Goal: Information Seeking & Learning: Learn about a topic

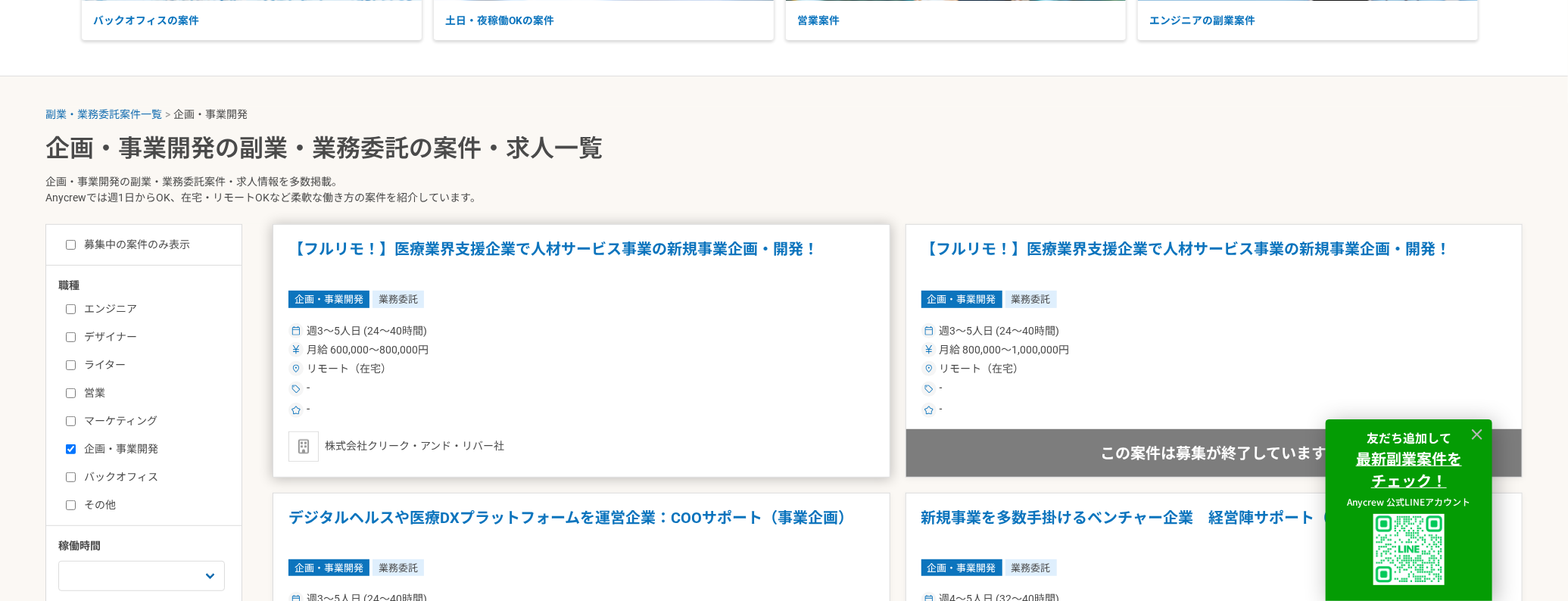
scroll to position [379, 0]
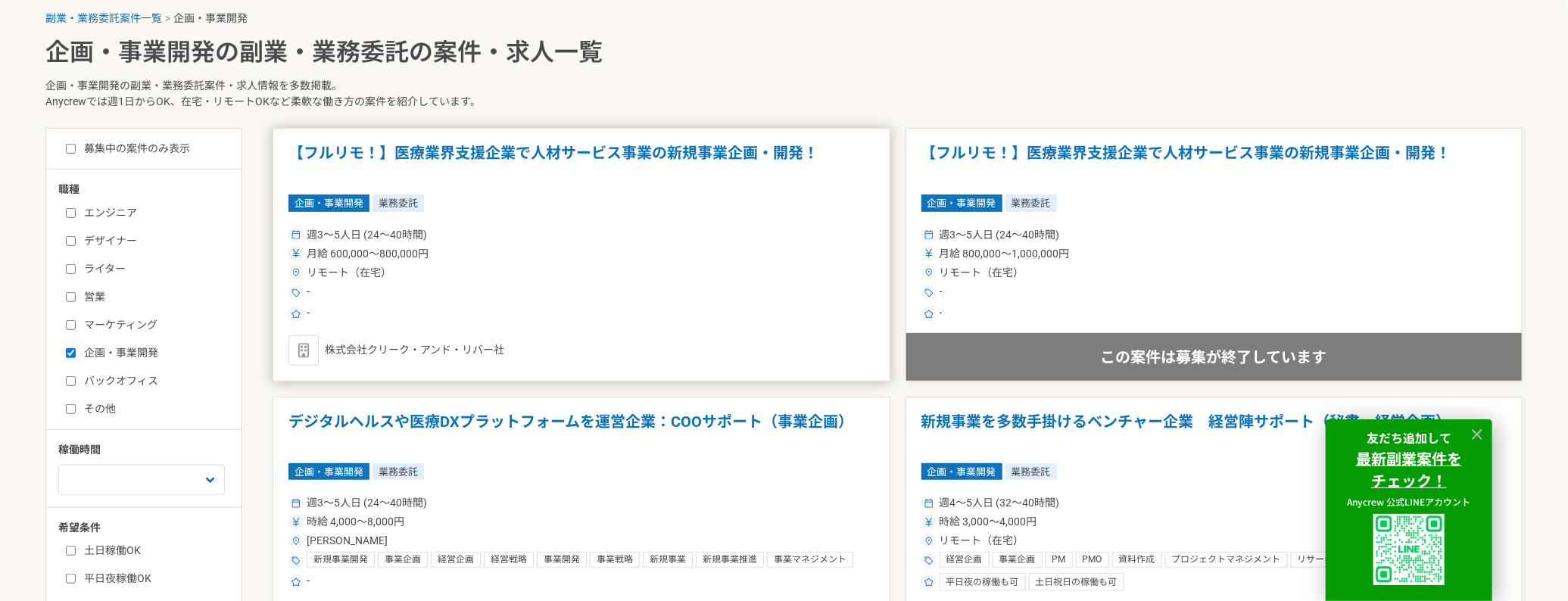
click at [507, 145] on h1 "【フルリモ！】医療業界支援企業で人材サービス事業の新規事業企画・開発！" at bounding box center [581, 163] width 586 height 39
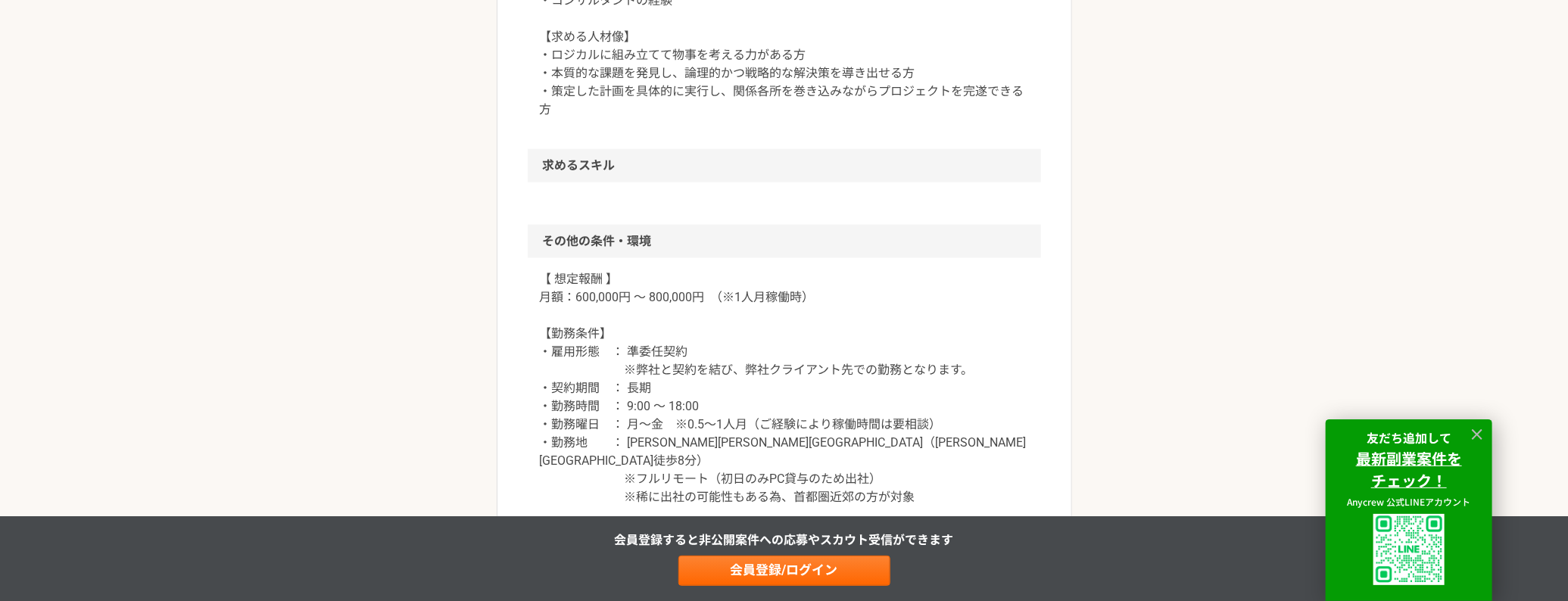
scroll to position [1211, 0]
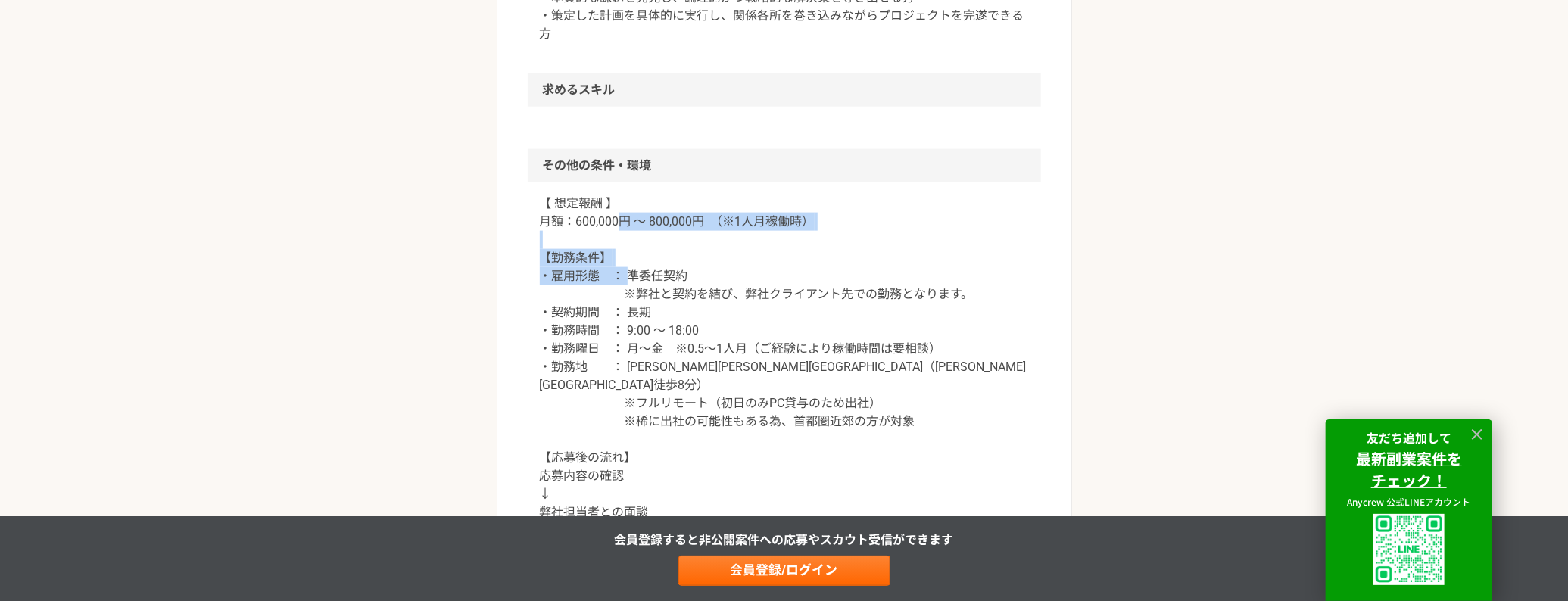
drag, startPoint x: 623, startPoint y: 223, endPoint x: 625, endPoint y: 274, distance: 51.0
click at [625, 274] on p "【 想定報酬 】 月額：600,000円 ～ 800,000円　（※1人月稼働時） 【勤務条件】 ・雇用形態　： 準委任契約 ※弊社と契約を結び、弊社クライア…" at bounding box center [784, 395] width 489 height 400
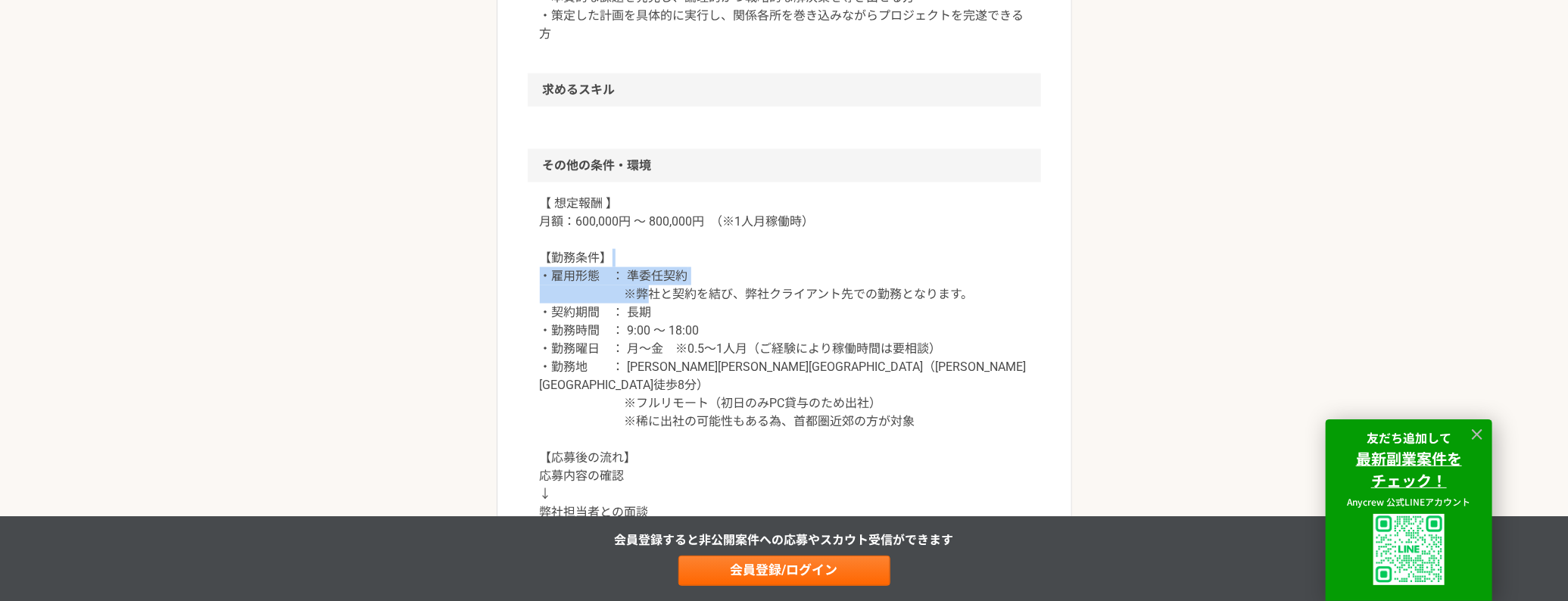
drag, startPoint x: 643, startPoint y: 295, endPoint x: 641, endPoint y: 246, distance: 49.0
click at [641, 250] on p "【 想定報酬 】 月額：600,000円 ～ 800,000円　（※1人月稼働時） 【勤務条件】 ・雇用形態　： 準委任契約 ※弊社と契約を結び、弊社クライア…" at bounding box center [784, 395] width 489 height 400
click at [641, 246] on p "【 想定報酬 】 月額：600,000円 ～ 800,000円　（※1人月稼働時） 【勤務条件】 ・雇用形態　： 準委任契約 ※弊社と契約を結び、弊社クライア…" at bounding box center [784, 395] width 489 height 400
drag, startPoint x: 661, startPoint y: 208, endPoint x: 651, endPoint y: 305, distance: 97.5
click at [652, 303] on p "【 想定報酬 】 月額：600,000円 ～ 800,000円　（※1人月稼働時） 【勤務条件】 ・雇用形態　： 準委任契約 ※弊社と契約を結び、弊社クライア…" at bounding box center [784, 395] width 489 height 400
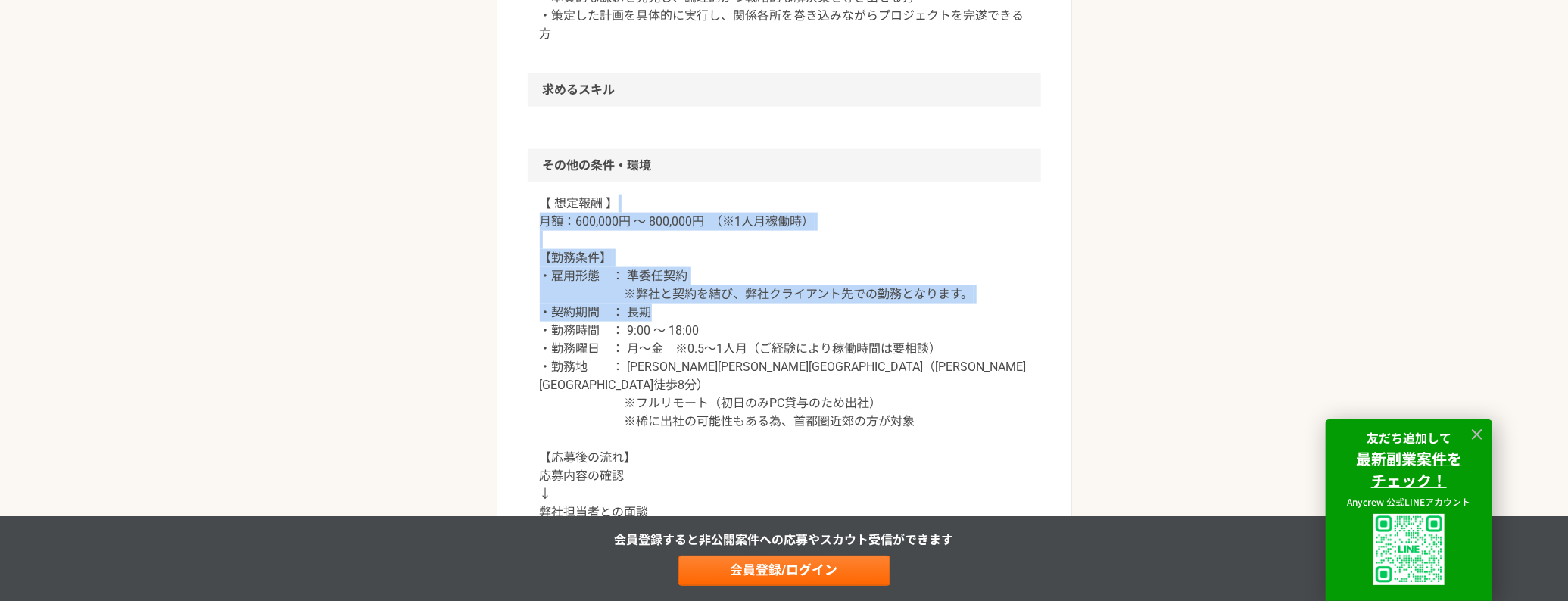
click at [651, 305] on p "【 想定報酬 】 月額：600,000円 ～ 800,000円　（※1人月稼働時） 【勤務条件】 ・雇用形態　： 準委任契約 ※弊社と契約を結び、弊社クライア…" at bounding box center [784, 395] width 489 height 400
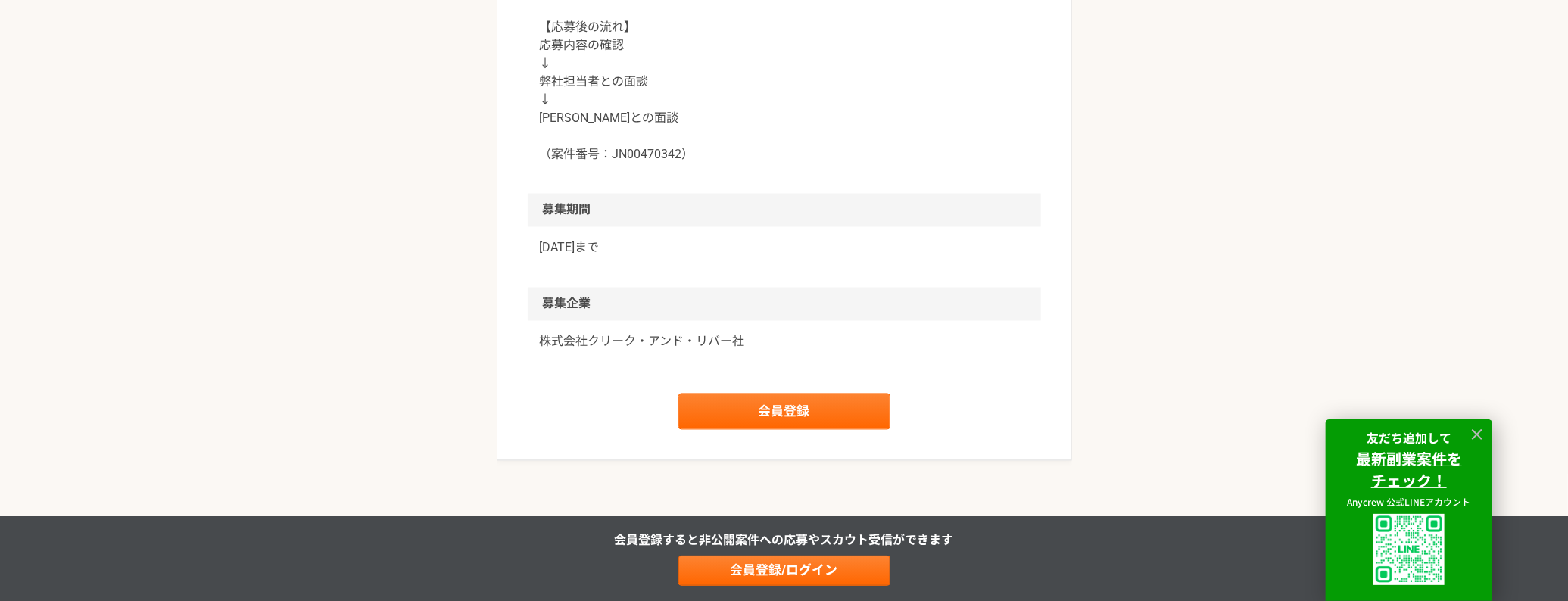
scroll to position [1665, 0]
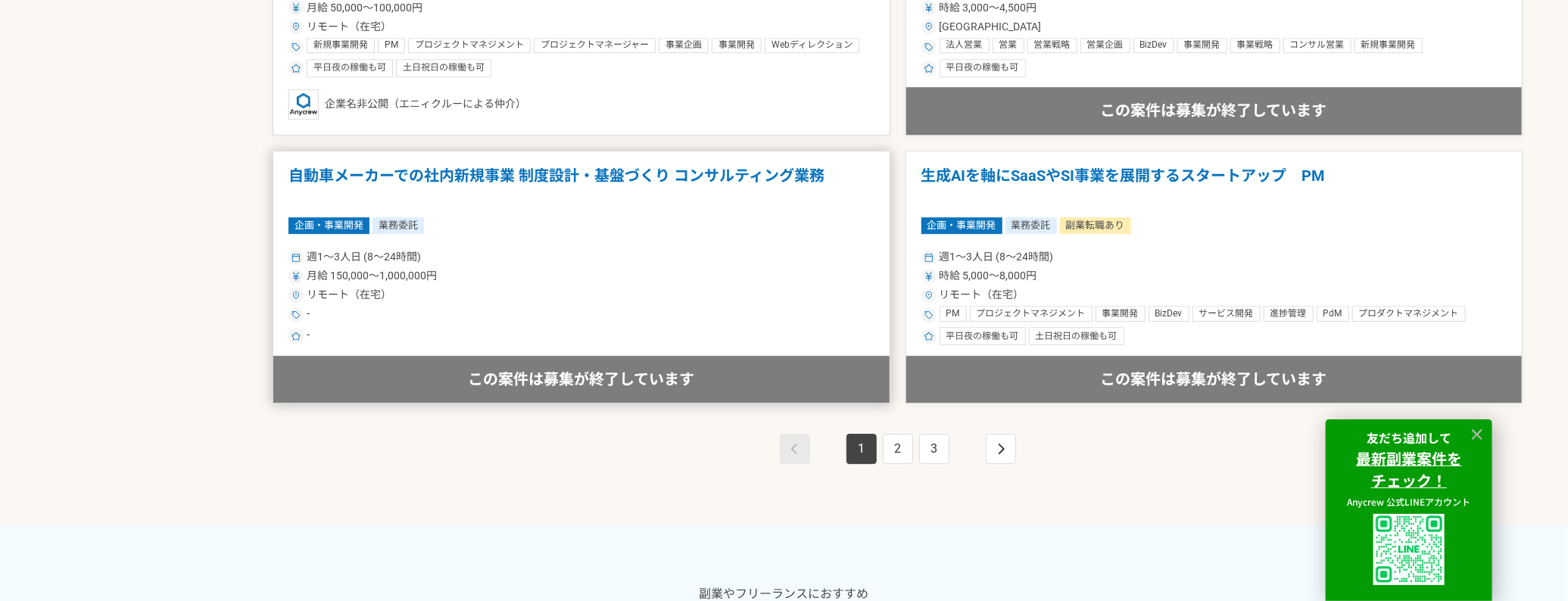
scroll to position [2801, 0]
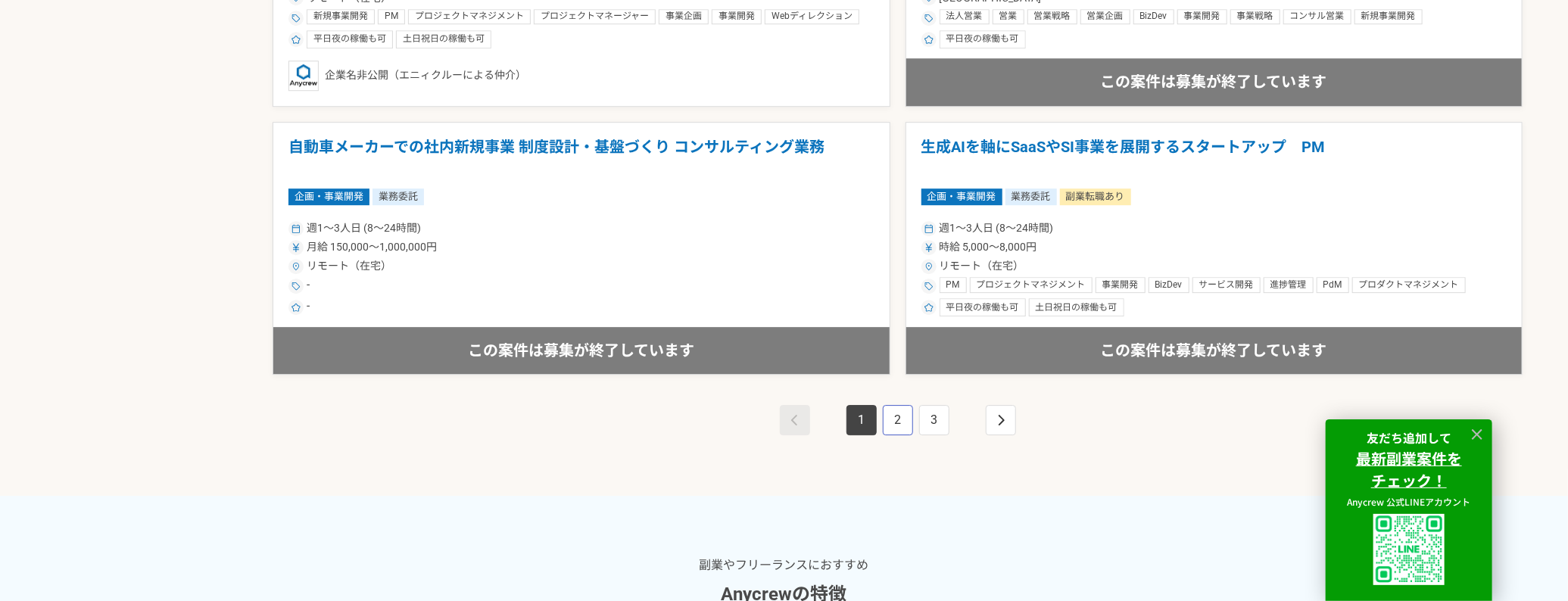
click at [897, 423] on link "2" at bounding box center [898, 420] width 31 height 31
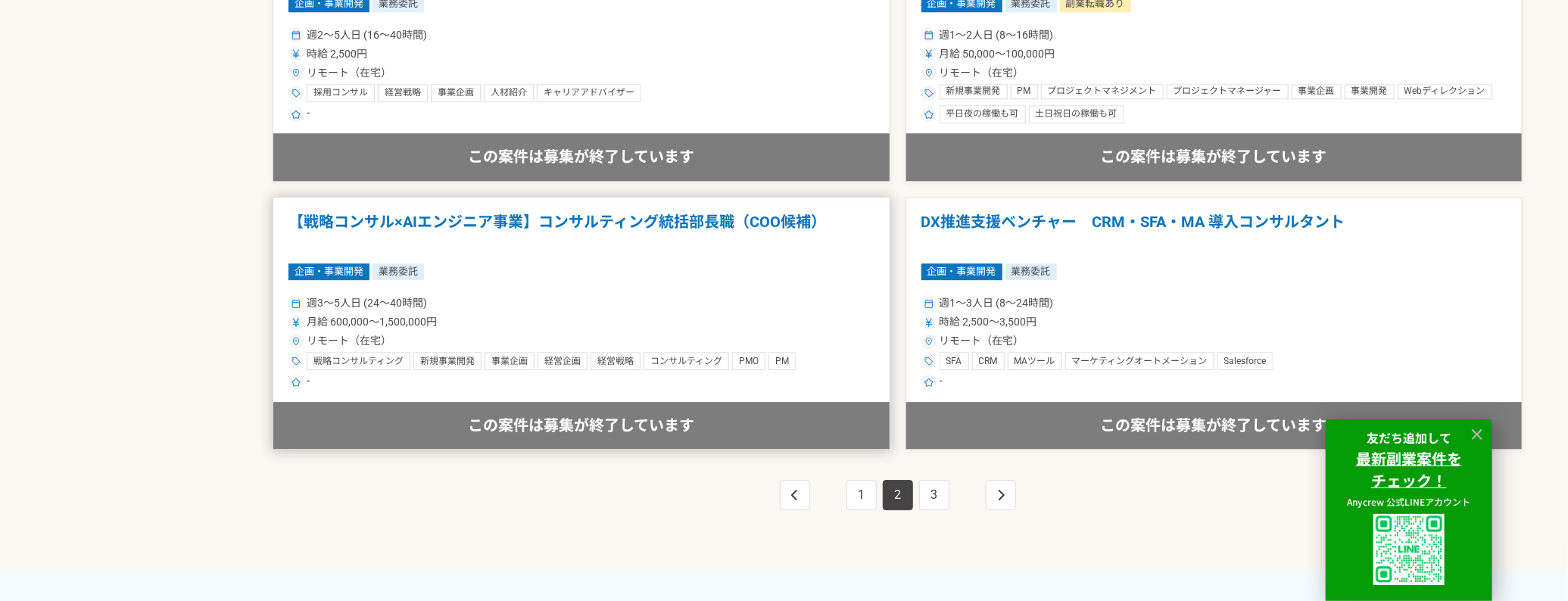
scroll to position [2726, 0]
click at [936, 481] on link "3" at bounding box center [934, 496] width 31 height 31
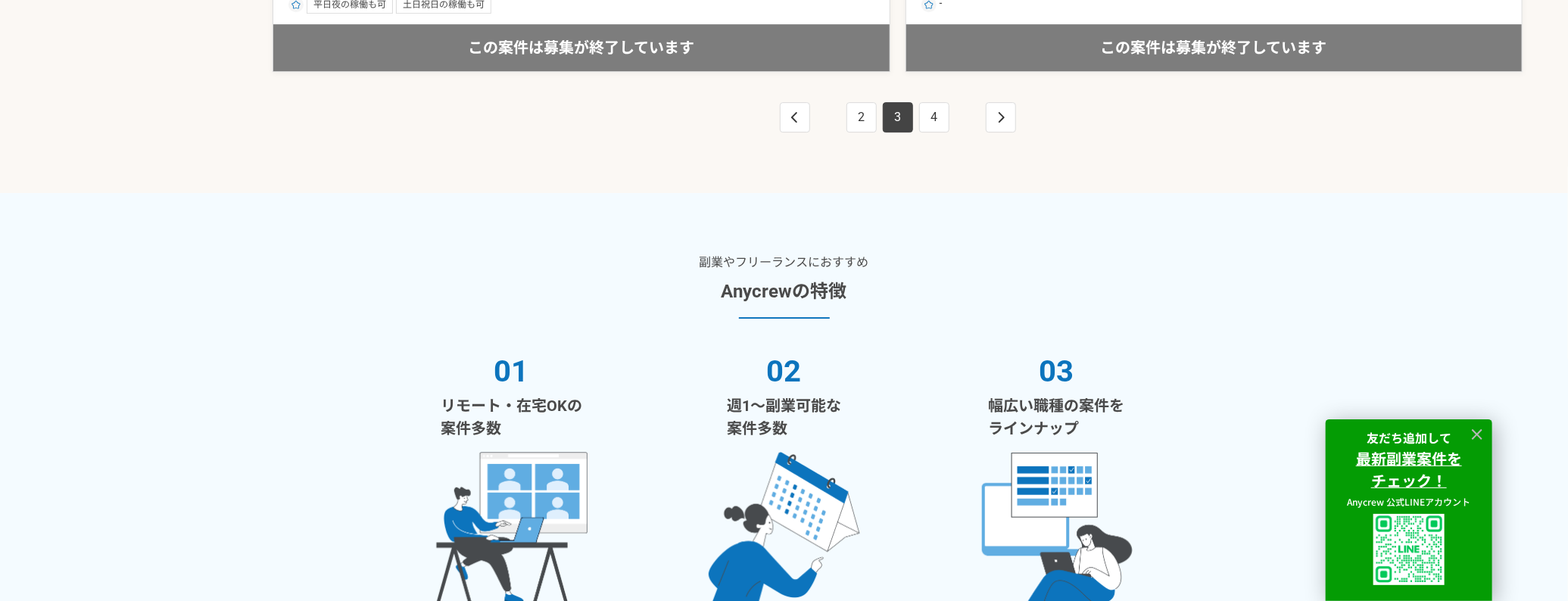
scroll to position [3534, 0]
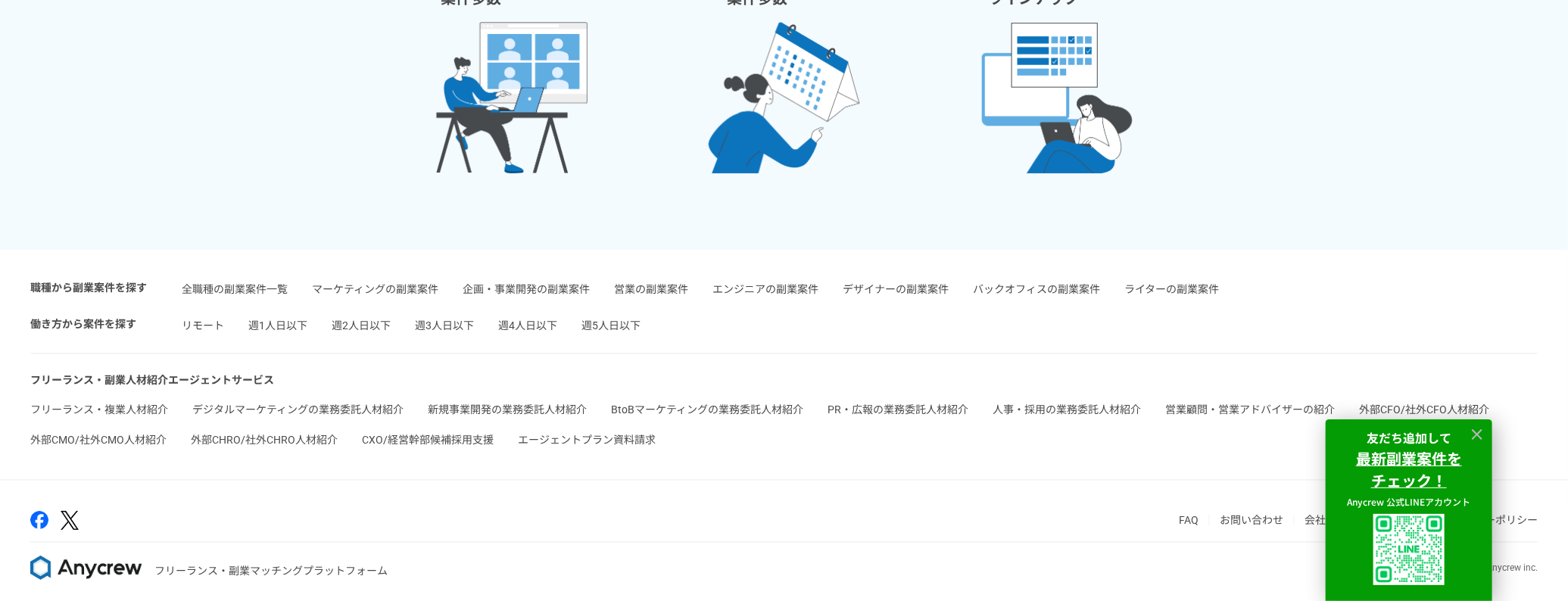
click at [206, 319] on link "リモート" at bounding box center [202, 325] width 42 height 12
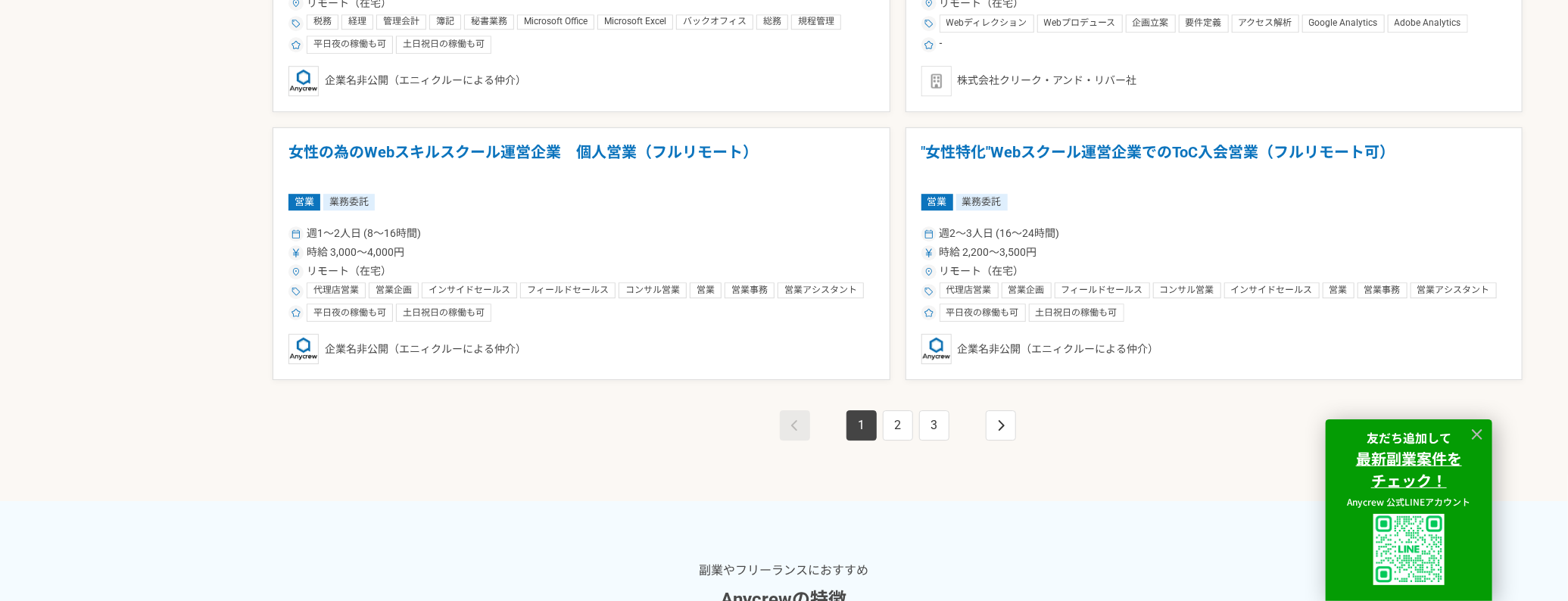
scroll to position [2801, 0]
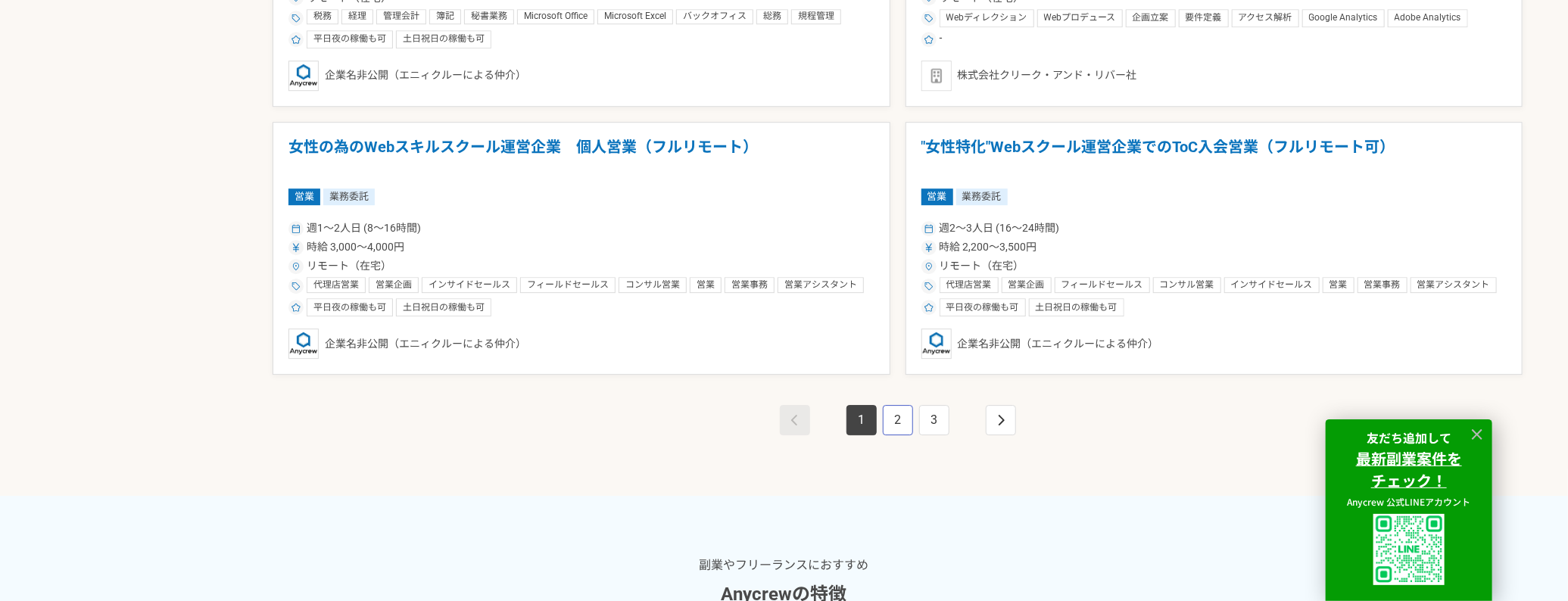
click at [888, 415] on link "2" at bounding box center [898, 420] width 31 height 31
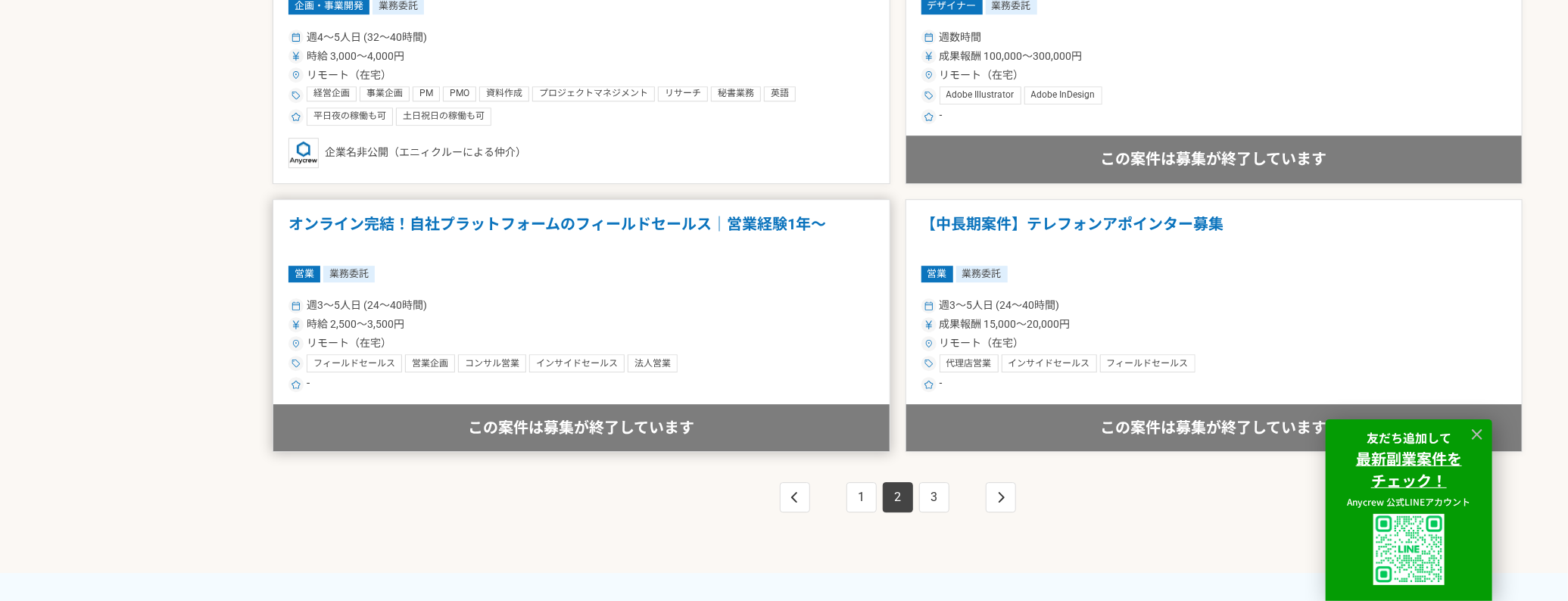
scroll to position [2726, 0]
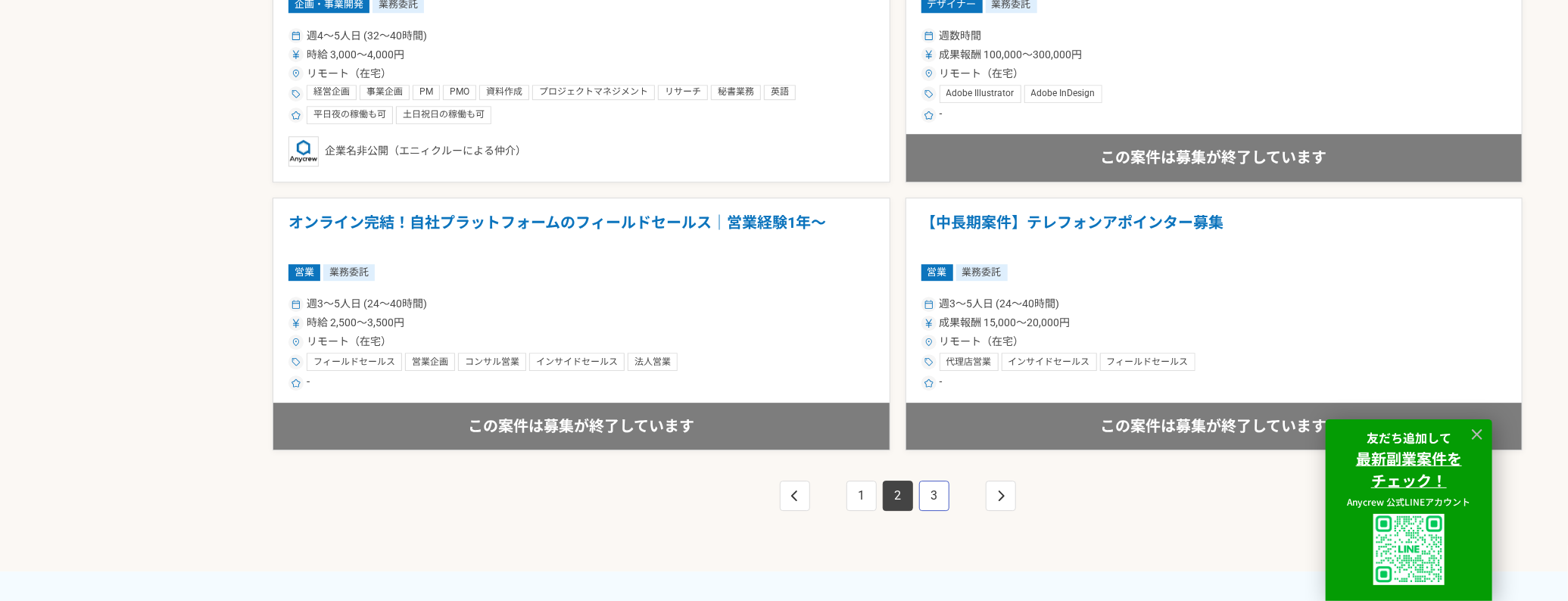
click at [920, 496] on link "3" at bounding box center [934, 496] width 31 height 31
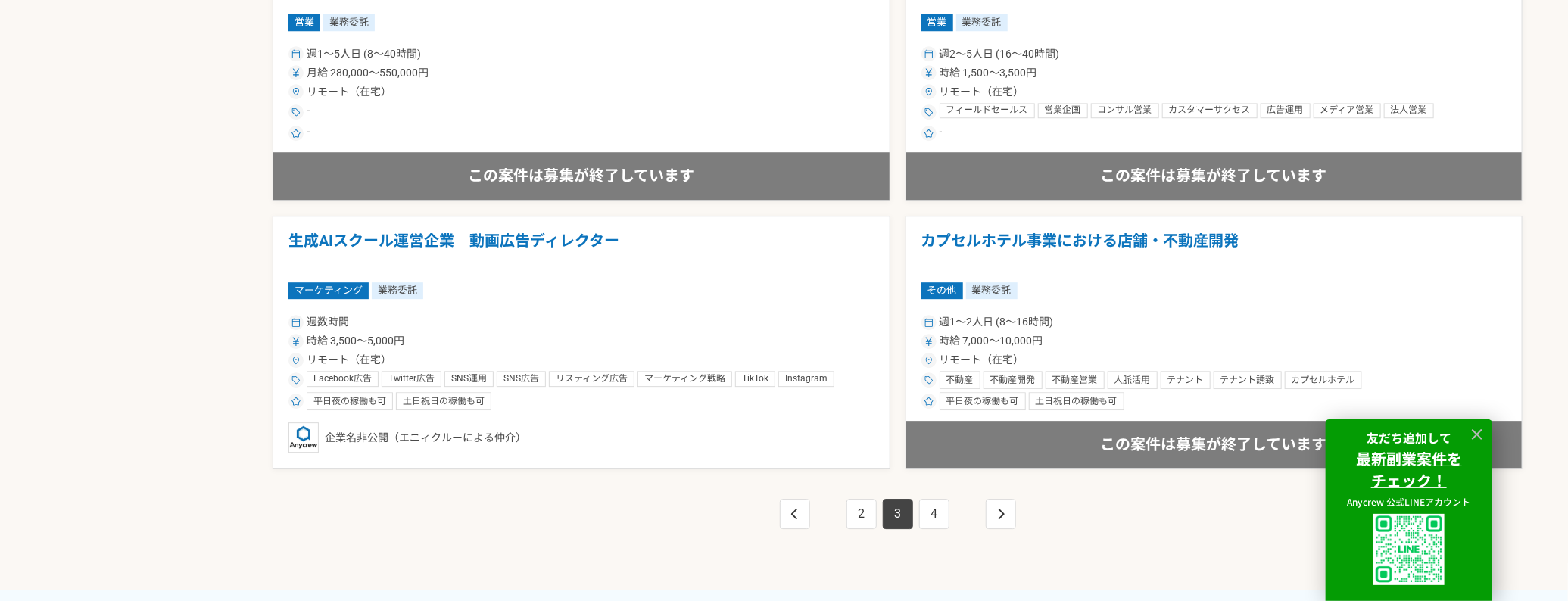
scroll to position [2877, 0]
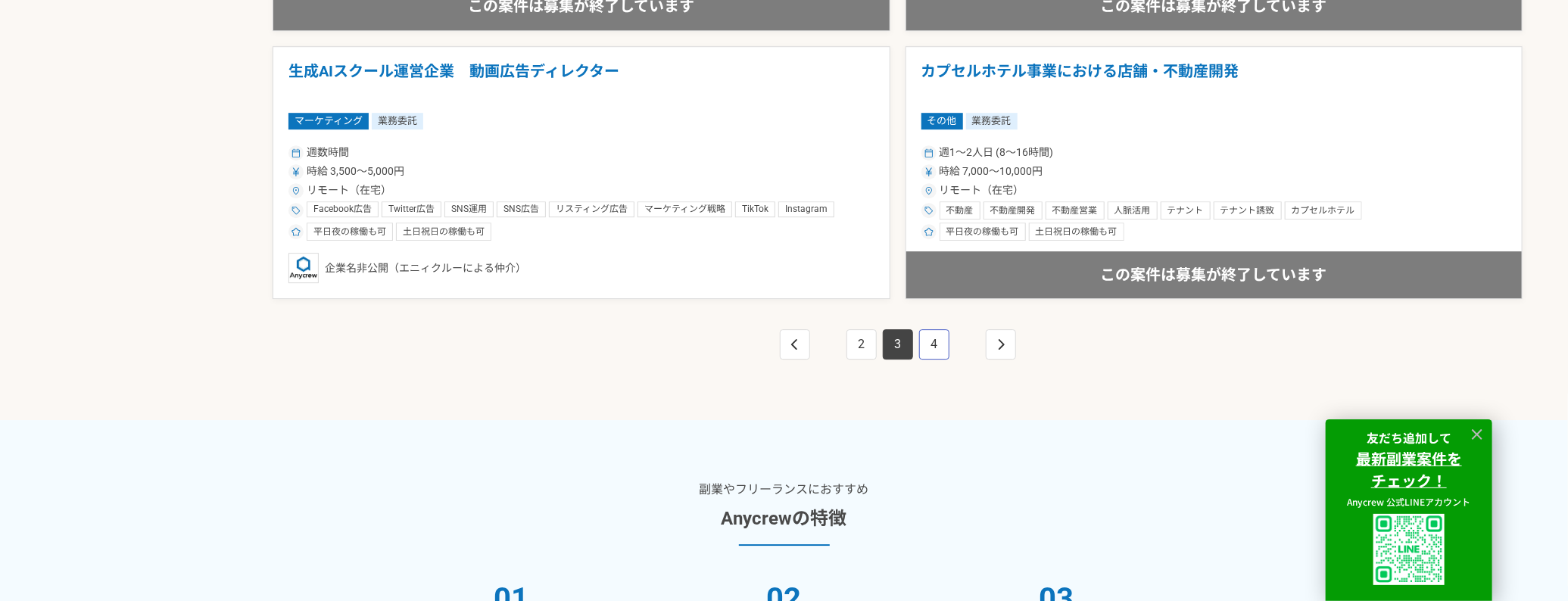
click at [923, 339] on link "4" at bounding box center [934, 344] width 31 height 31
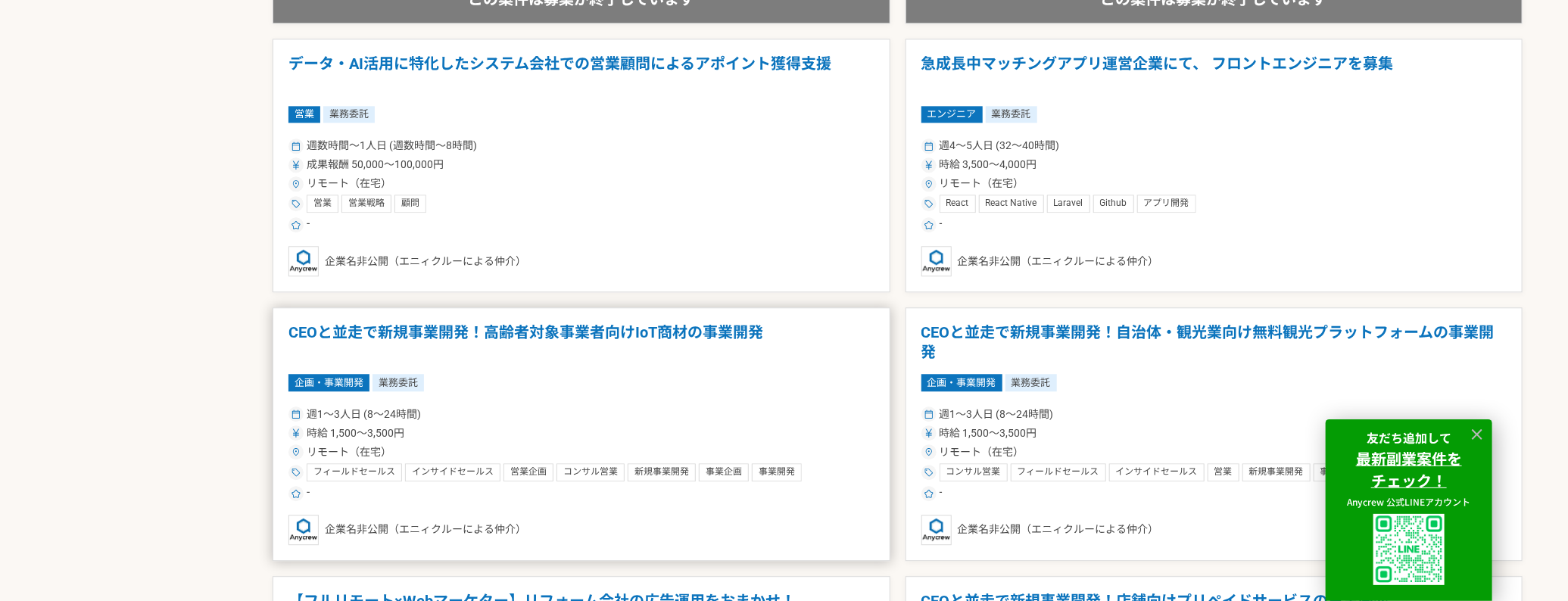
scroll to position [2726, 0]
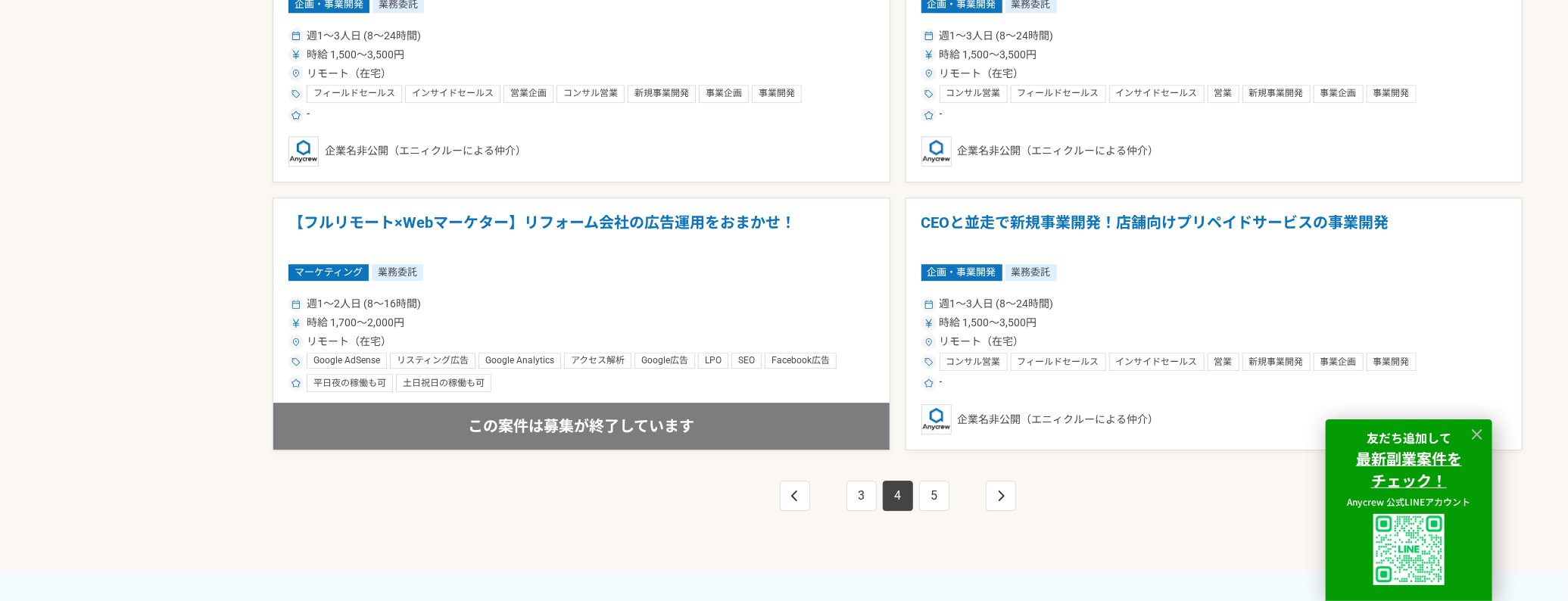
click at [918, 473] on div "3 4 5" at bounding box center [898, 511] width 1250 height 121
click at [920, 481] on link "5" at bounding box center [934, 496] width 31 height 31
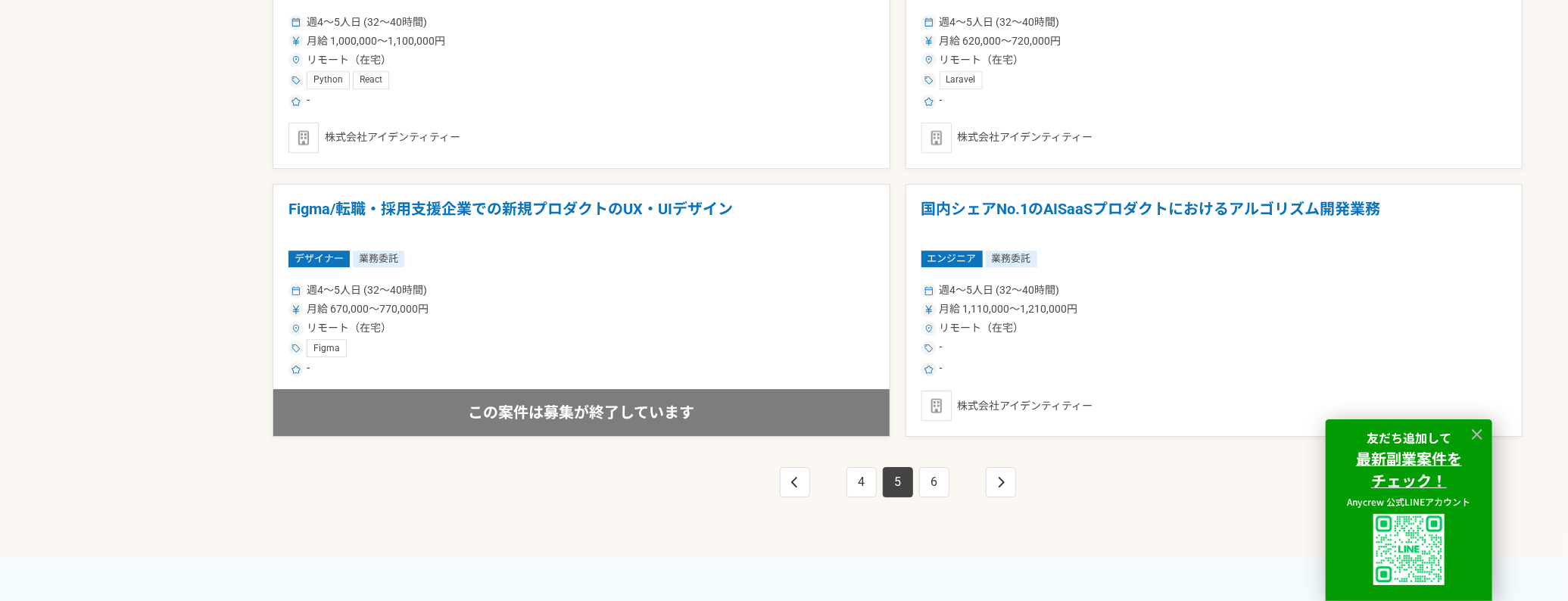
scroll to position [2953, 0]
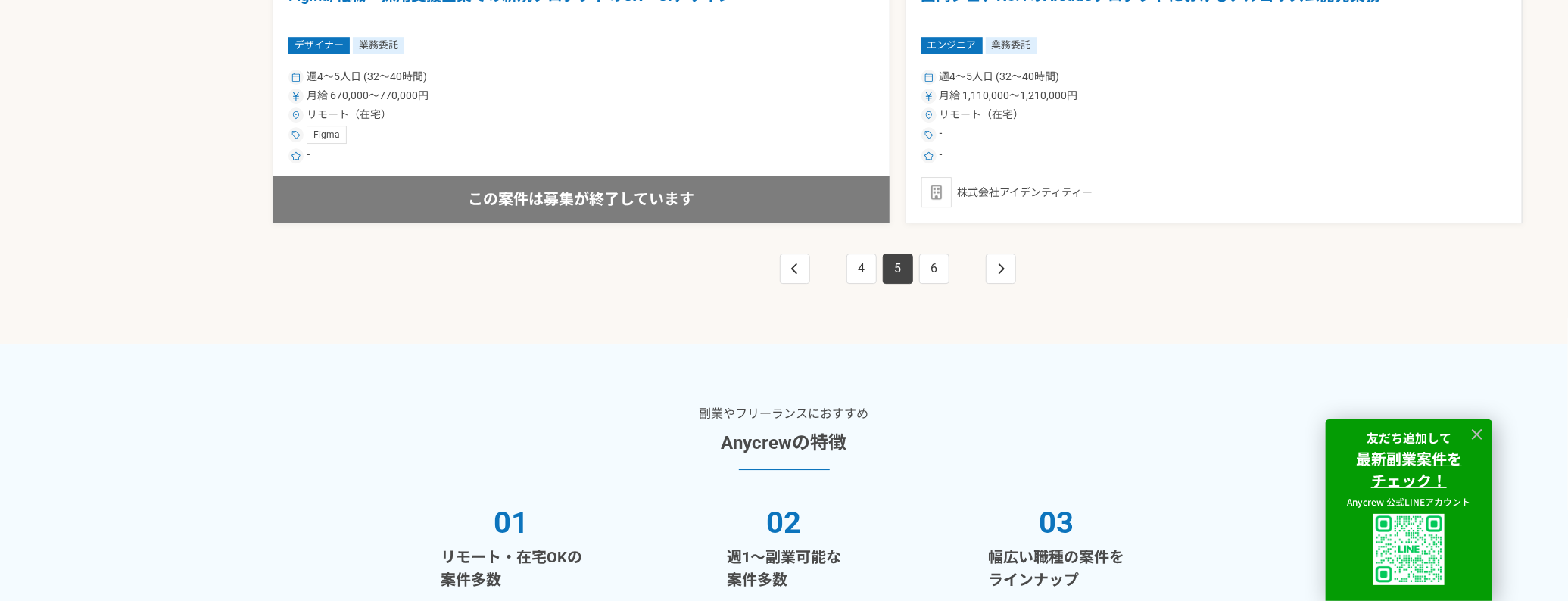
click at [943, 279] on div "4 5 6" at bounding box center [898, 284] width 1250 height 121
click at [942, 275] on link "6" at bounding box center [934, 269] width 31 height 31
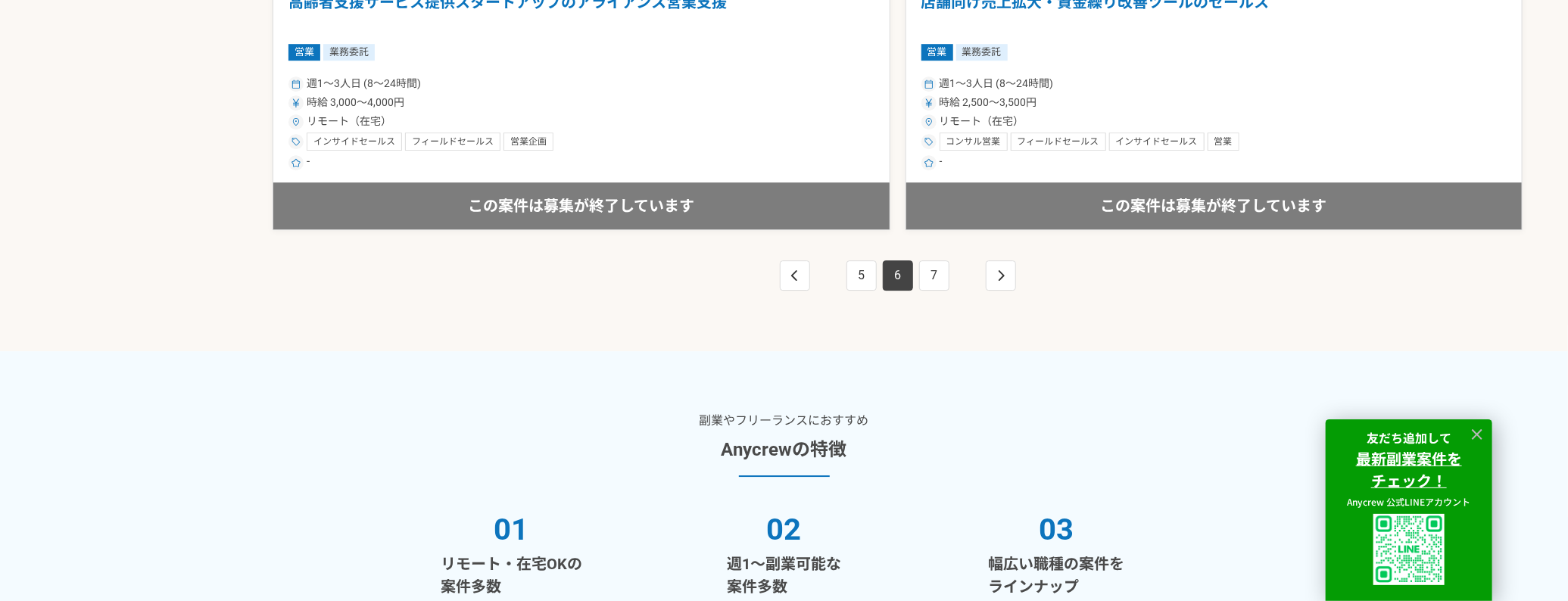
scroll to position [3028, 0]
